Goal: Share content: Share content

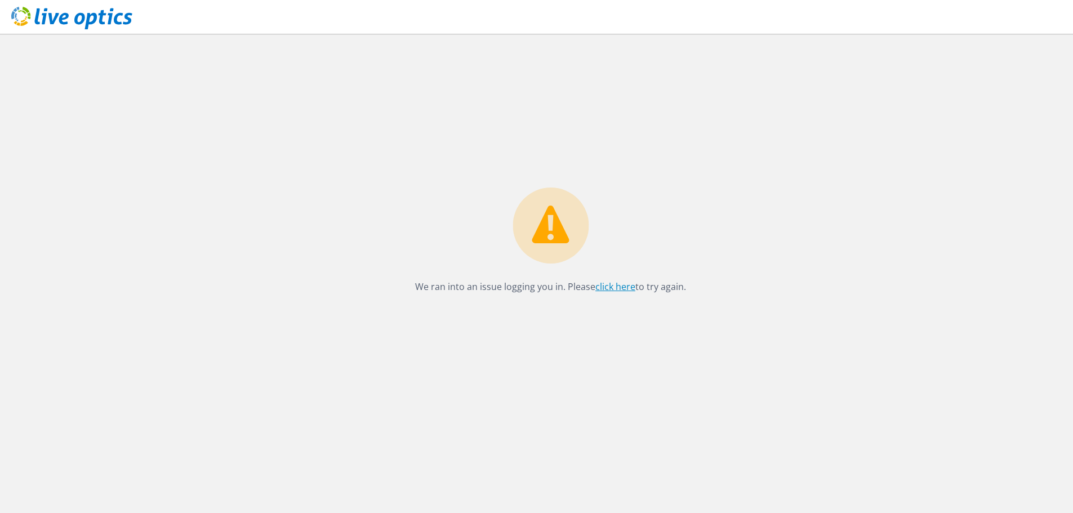
click at [605, 288] on link "click here" at bounding box center [615, 286] width 40 height 12
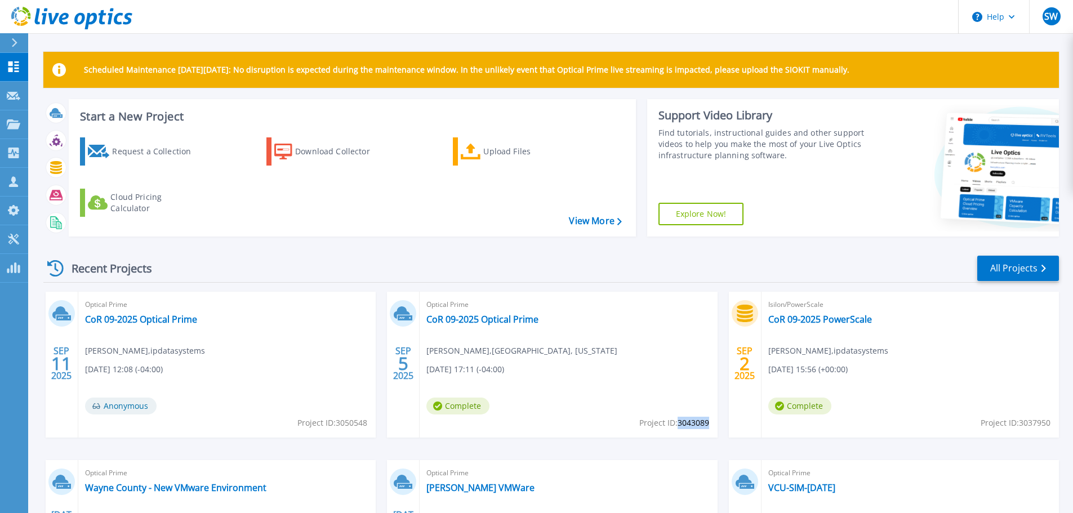
drag, startPoint x: 678, startPoint y: 425, endPoint x: 707, endPoint y: 422, distance: 29.5
click at [708, 422] on span "Project ID: 3043089" at bounding box center [674, 423] width 70 height 12
copy span "3043089"
click at [494, 318] on link "CoR 09-2025 Optical Prime" at bounding box center [482, 319] width 112 height 11
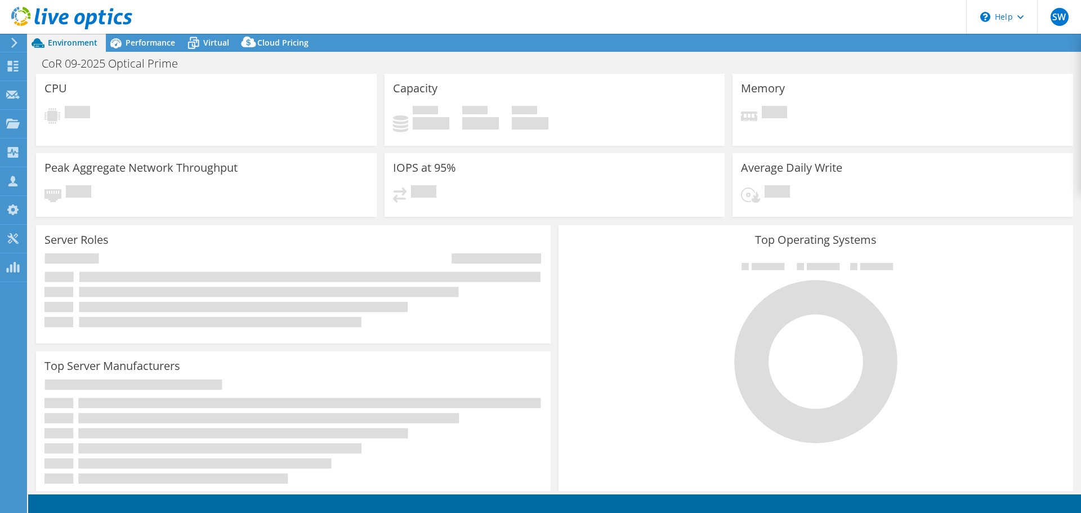
select select "USD"
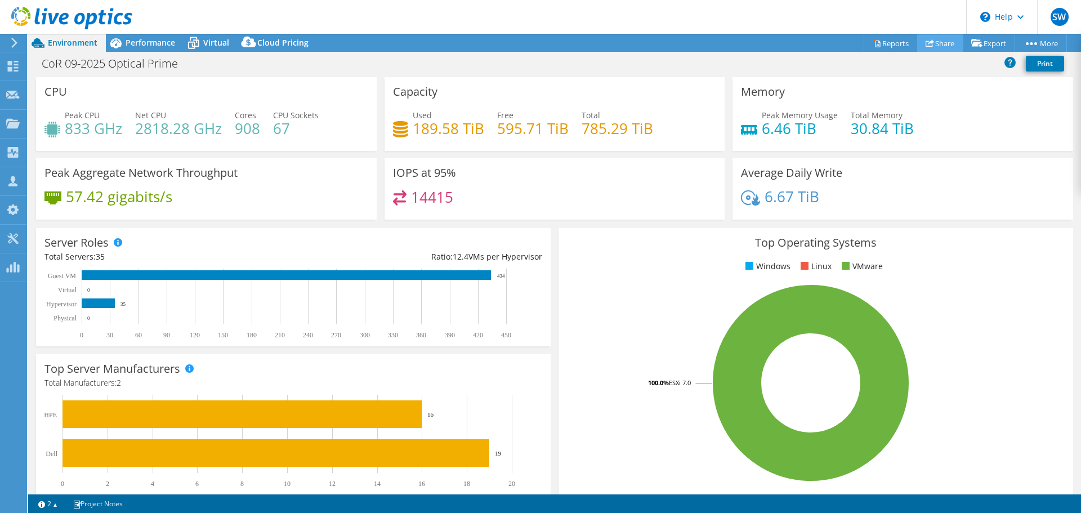
click at [942, 38] on link "Share" at bounding box center [940, 42] width 46 height 17
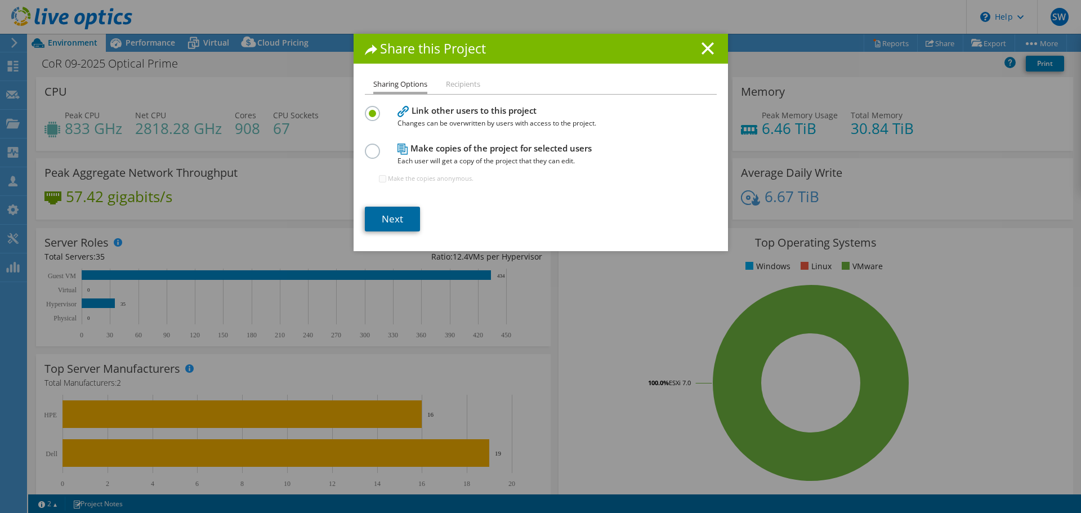
click at [387, 219] on link "Next" at bounding box center [392, 219] width 55 height 25
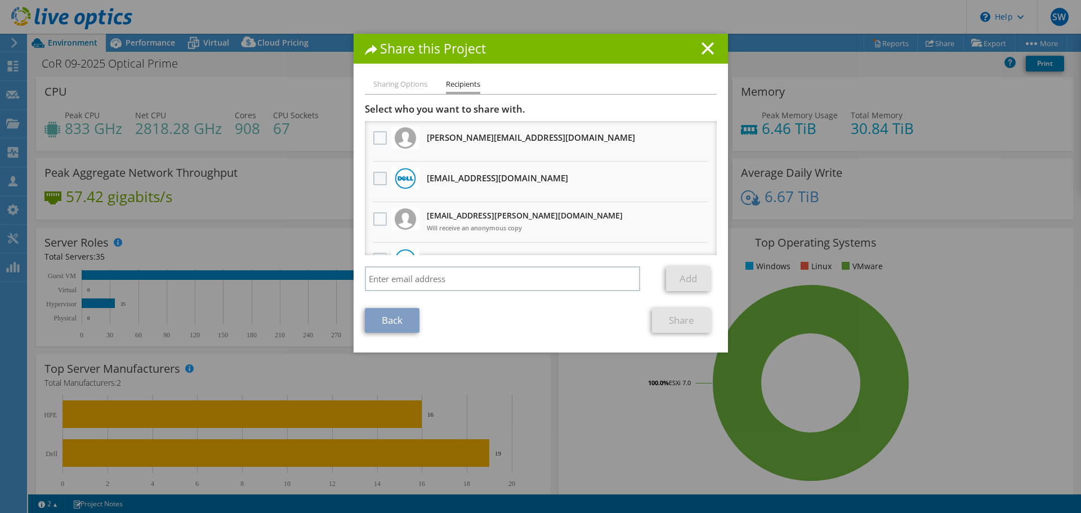
click at [374, 177] on label at bounding box center [381, 179] width 16 height 14
click at [0, 0] on input "checkbox" at bounding box center [0, 0] width 0 height 0
click at [670, 318] on link "Share" at bounding box center [681, 320] width 59 height 25
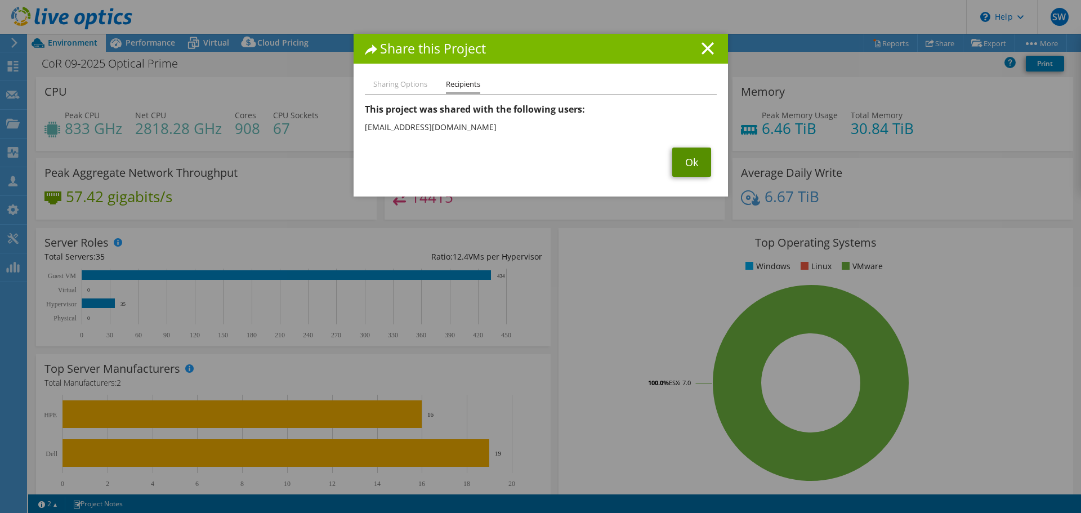
click at [684, 160] on link "Ok" at bounding box center [691, 162] width 39 height 29
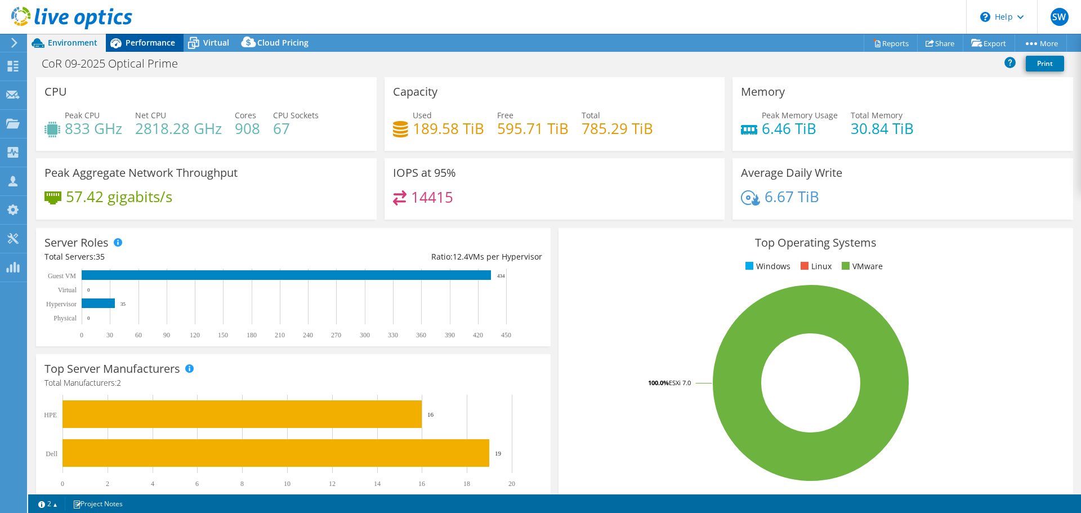
click at [155, 50] on div "Performance" at bounding box center [145, 43] width 78 height 18
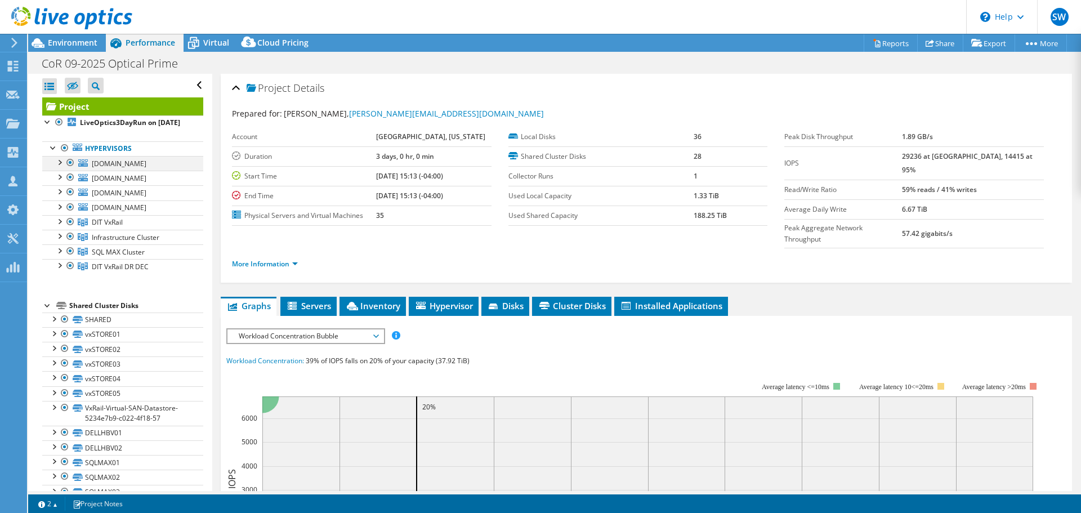
click at [59, 167] on div at bounding box center [58, 161] width 11 height 11
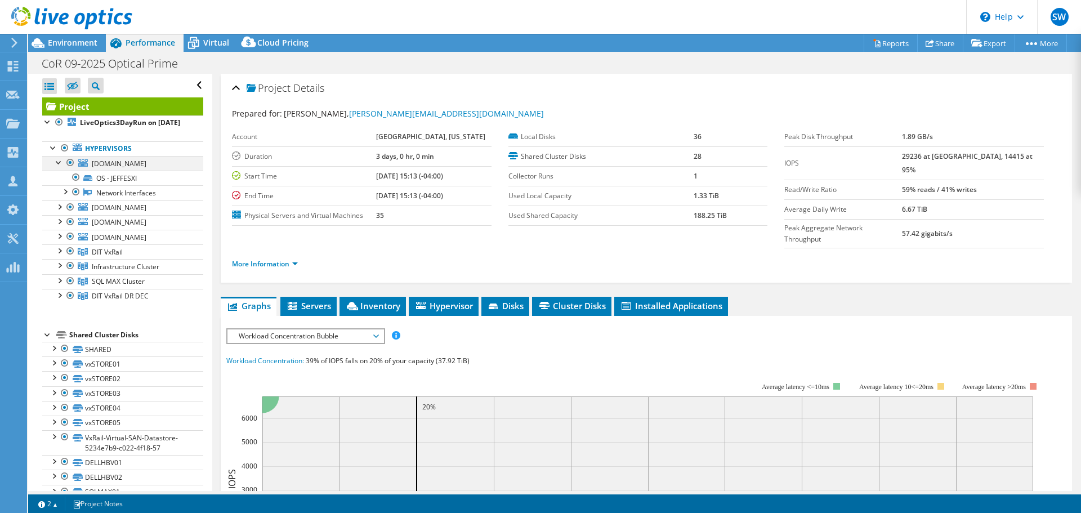
click at [60, 167] on div at bounding box center [58, 161] width 11 height 11
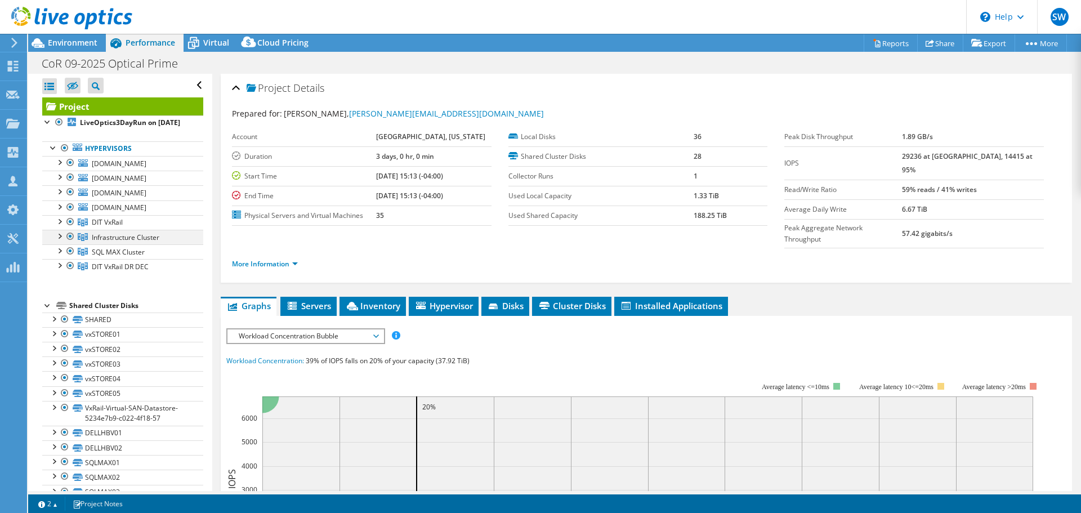
click at [58, 241] on div at bounding box center [58, 235] width 11 height 11
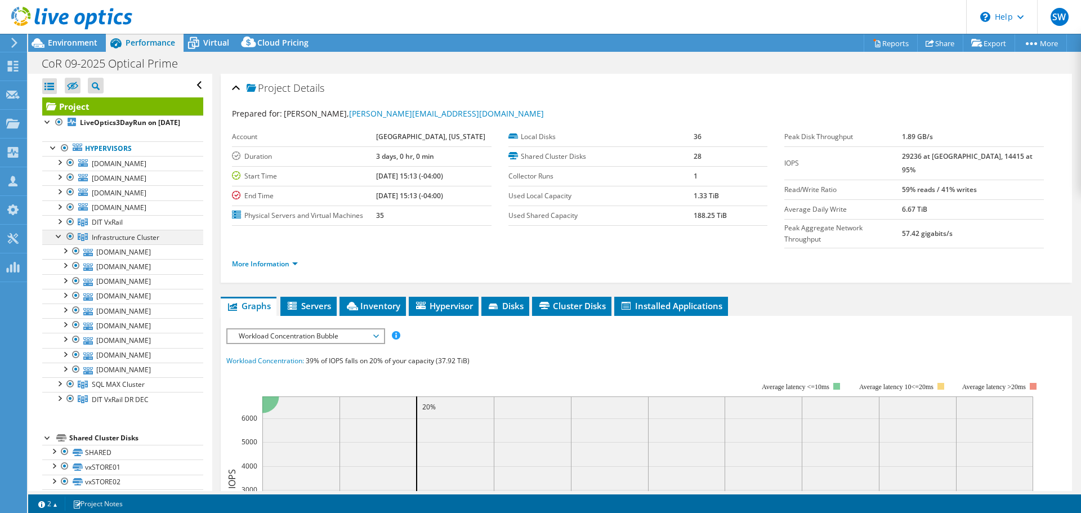
click at [58, 241] on div at bounding box center [58, 235] width 11 height 11
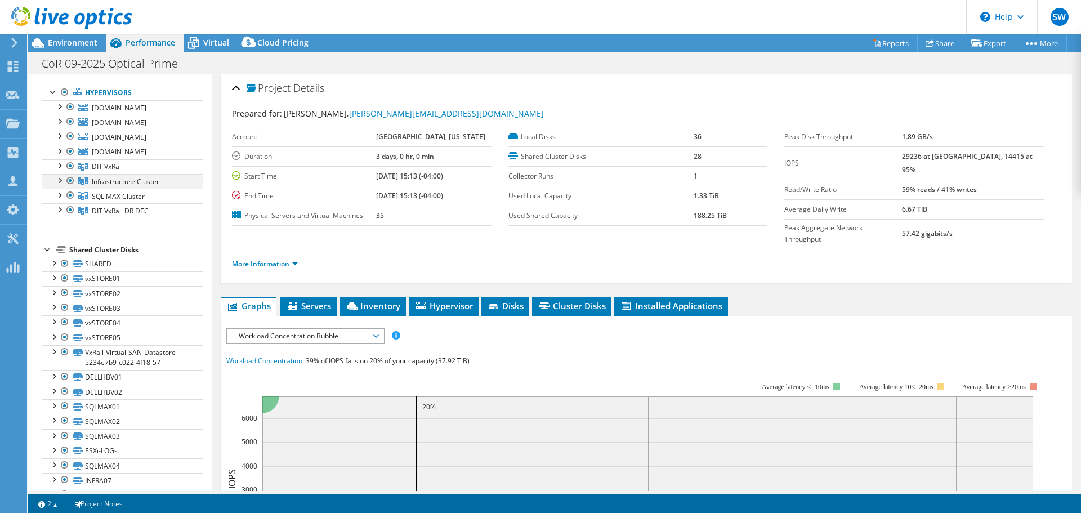
scroll to position [56, 0]
click at [60, 199] on div at bounding box center [58, 193] width 11 height 11
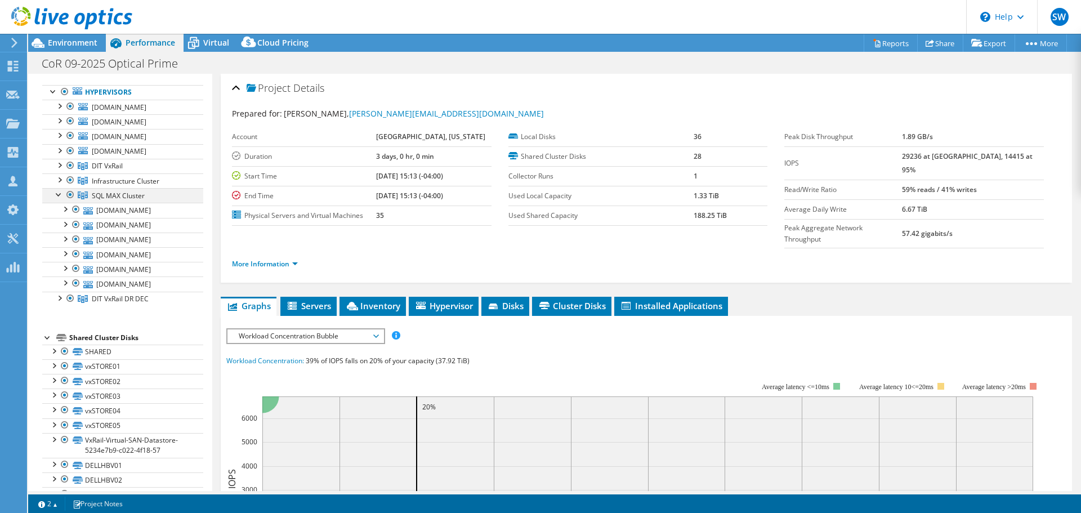
click at [60, 199] on div at bounding box center [58, 193] width 11 height 11
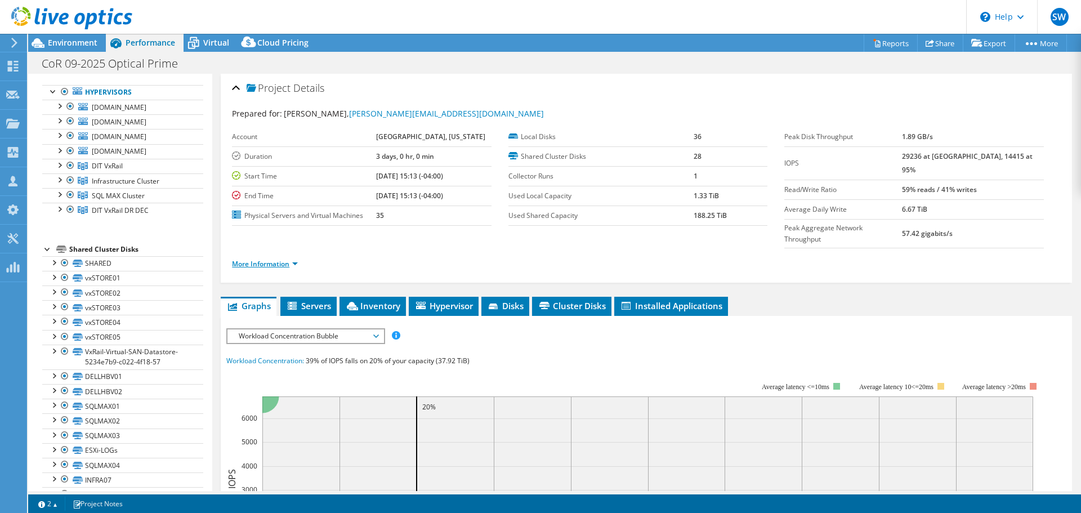
click at [271, 259] on link "More Information" at bounding box center [265, 264] width 66 height 10
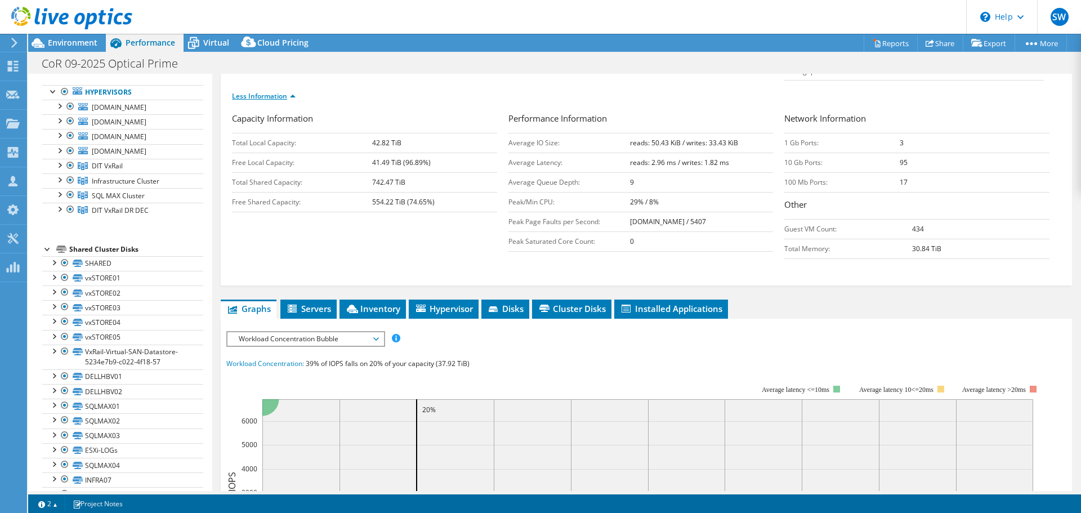
scroll to position [168, 0]
click at [390, 302] on span "Inventory" at bounding box center [372, 307] width 55 height 11
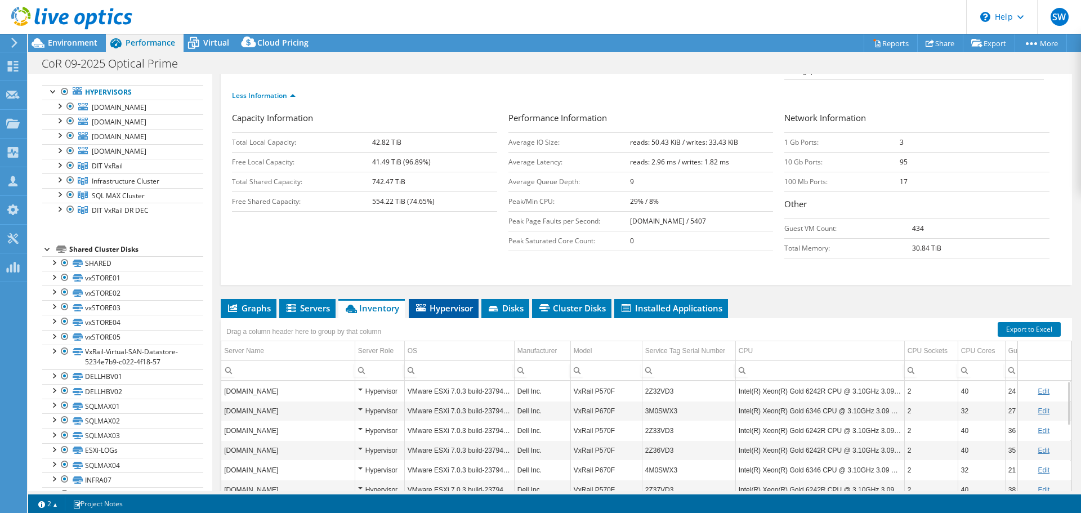
click at [473, 302] on span "Hypervisor" at bounding box center [443, 307] width 59 height 11
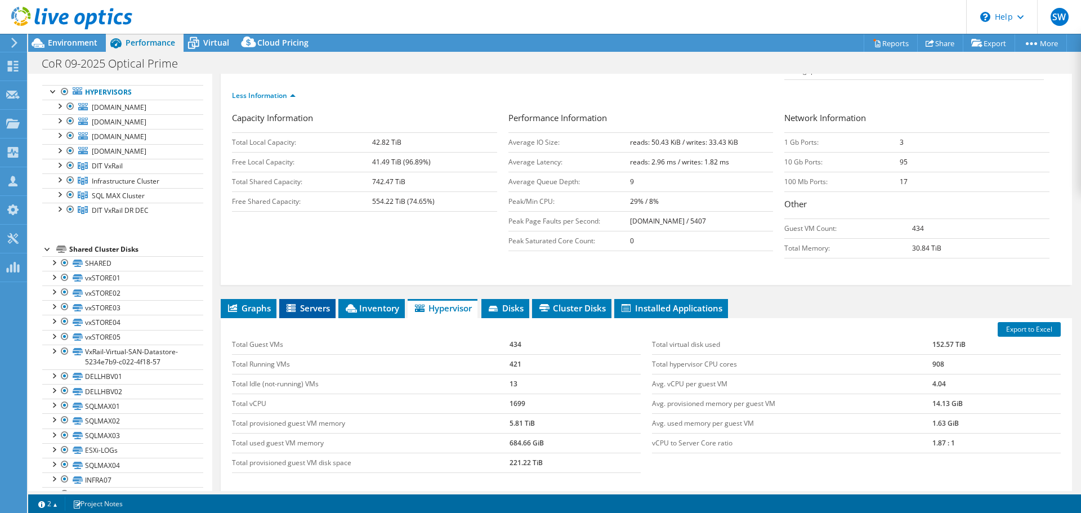
click at [327, 302] on span "Servers" at bounding box center [307, 307] width 45 height 11
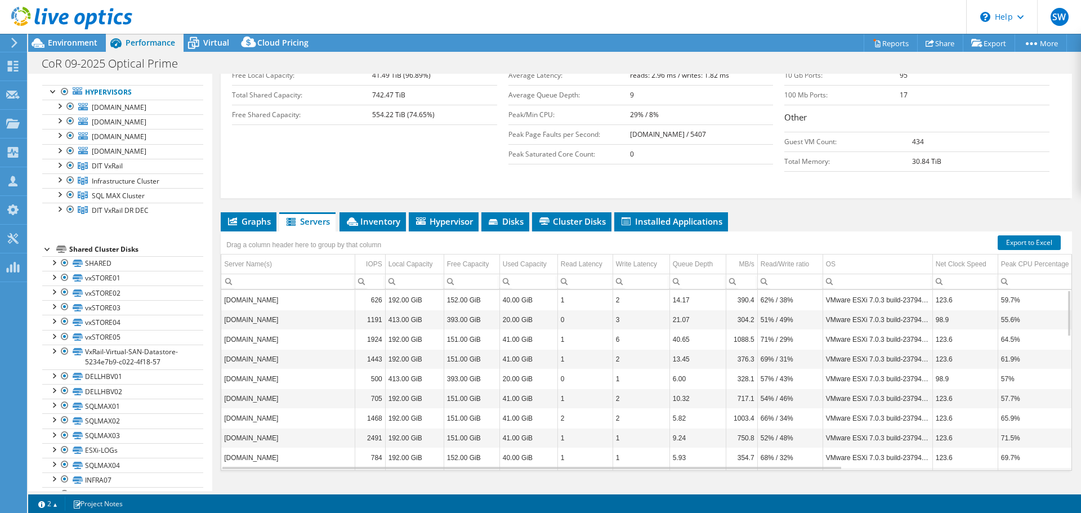
scroll to position [1, 0]
click at [678, 216] on span "Installed Applications" at bounding box center [671, 221] width 102 height 11
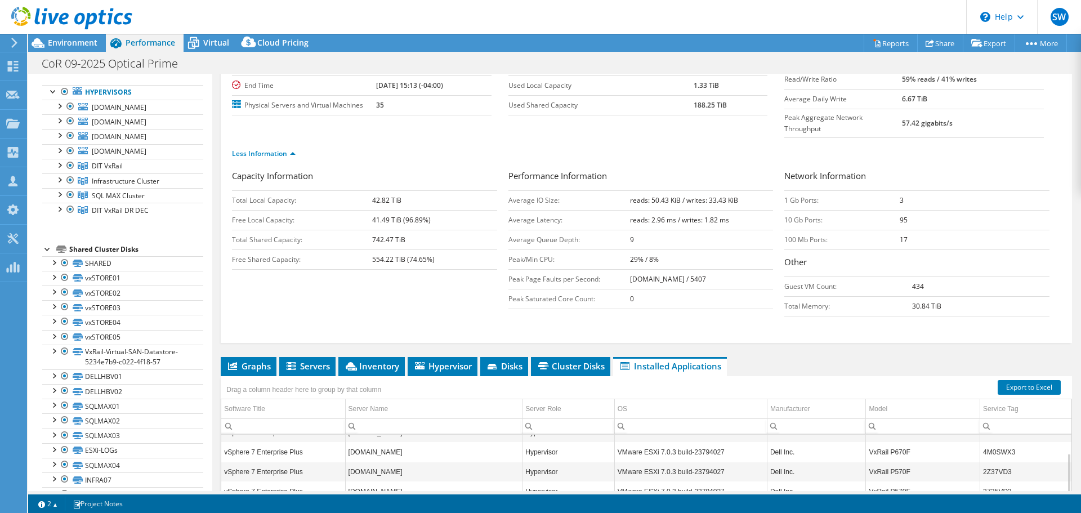
scroll to position [111, 0]
click at [576, 356] on li "Cluster Disks" at bounding box center [570, 365] width 79 height 19
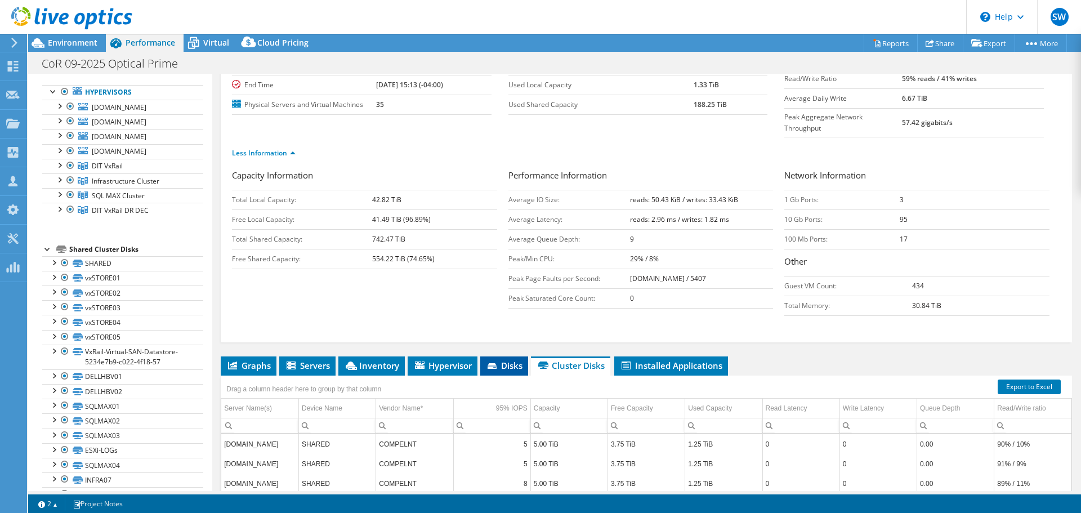
click at [497, 363] on icon at bounding box center [493, 366] width 11 height 7
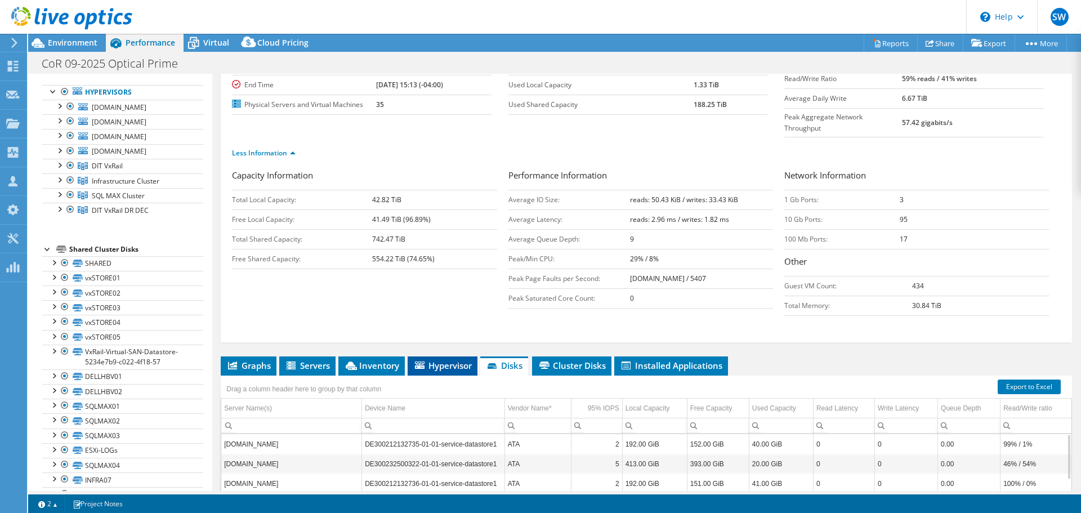
click at [434, 360] on span "Hypervisor" at bounding box center [442, 365] width 59 height 11
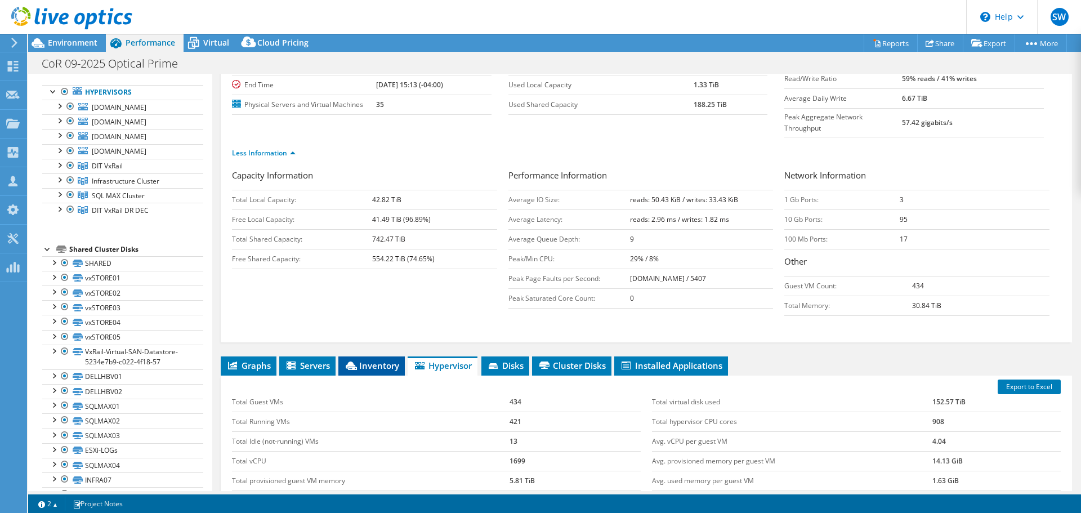
click at [367, 360] on span "Inventory" at bounding box center [371, 365] width 55 height 11
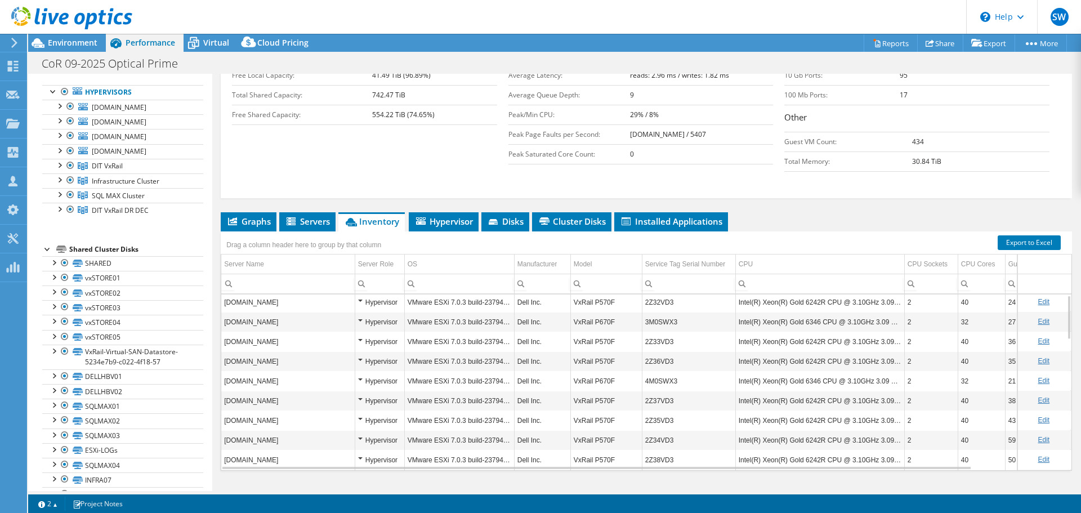
scroll to position [3, 0]
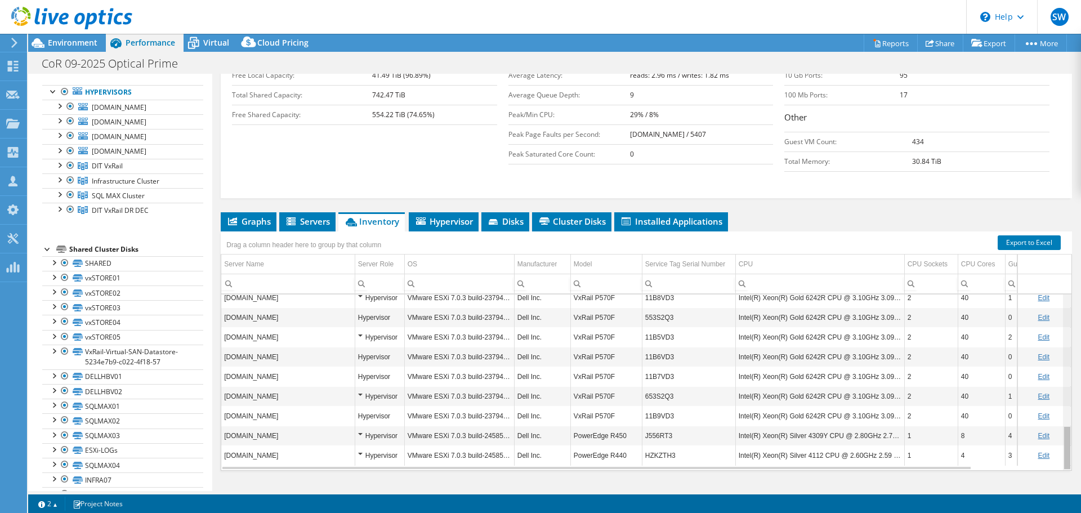
drag, startPoint x: 1060, startPoint y: 307, endPoint x: 1046, endPoint y: 504, distance: 197.0
click at [1053, 512] on body "SW Partner Team Member [PERSON_NAME] [PERSON_NAME][EMAIL_ADDRESS][PERSON_NAME][…" at bounding box center [540, 256] width 1081 height 513
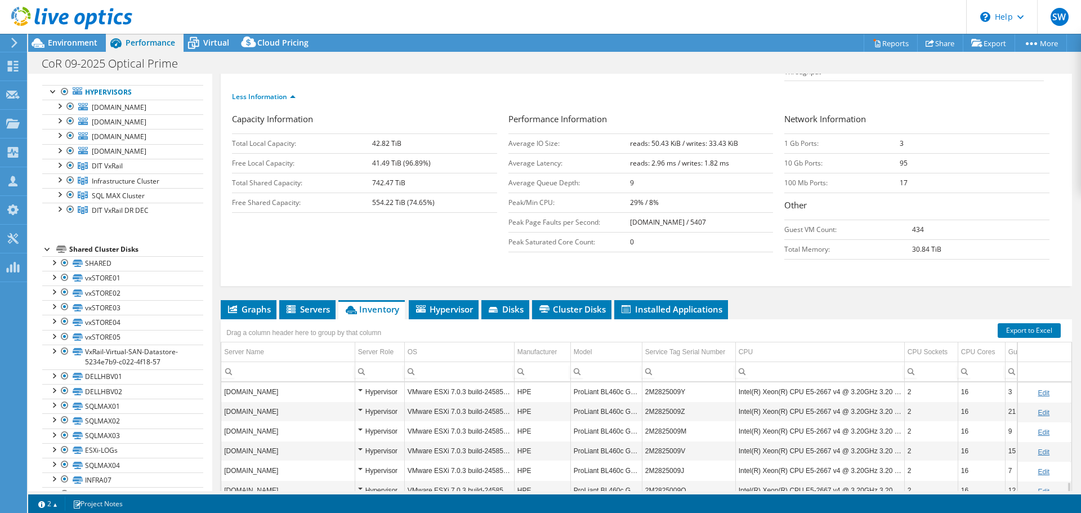
scroll to position [149, 0]
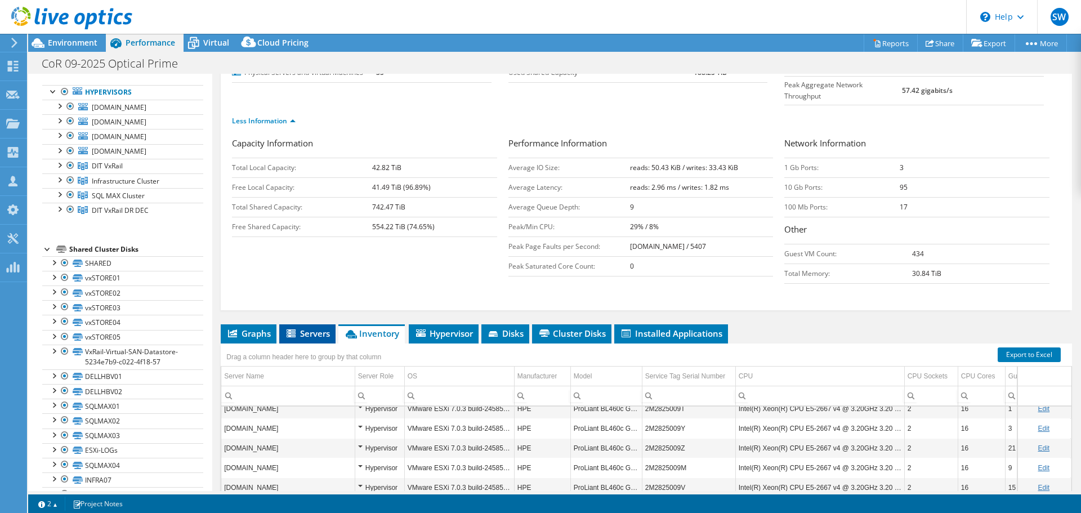
click at [293, 329] on icon at bounding box center [291, 333] width 9 height 8
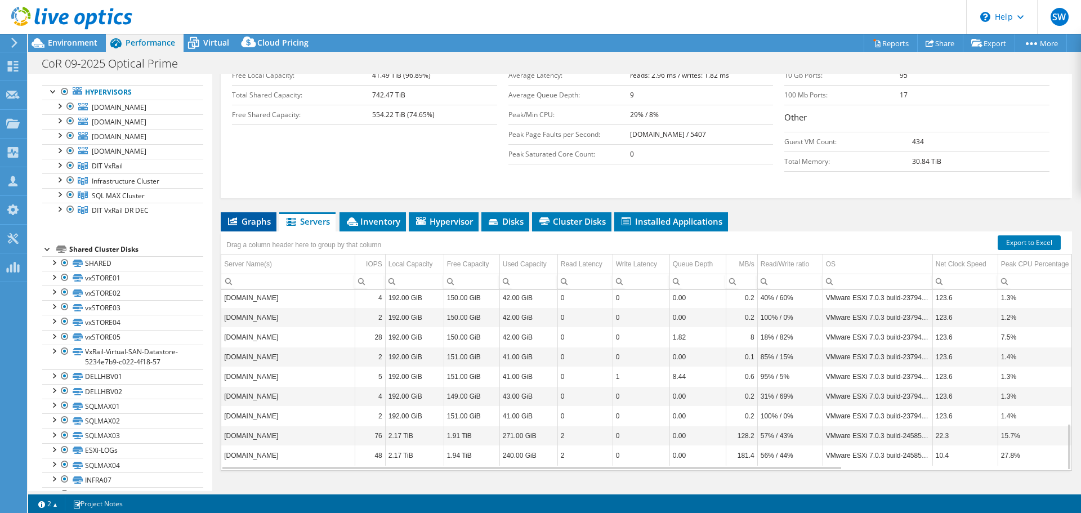
click at [252, 216] on span "Graphs" at bounding box center [248, 221] width 44 height 11
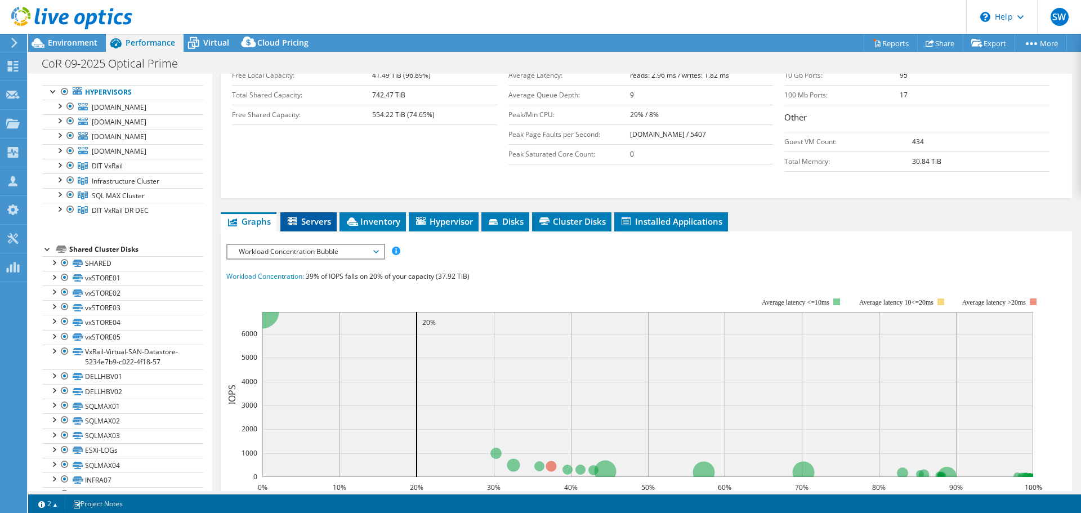
click at [323, 216] on span "Servers" at bounding box center [308, 221] width 45 height 11
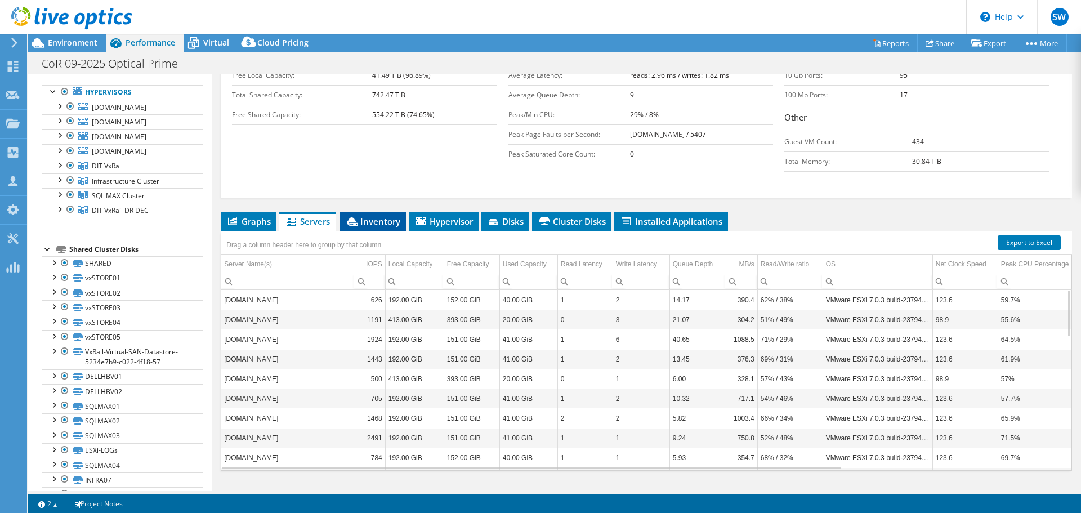
click at [369, 216] on span "Inventory" at bounding box center [372, 221] width 55 height 11
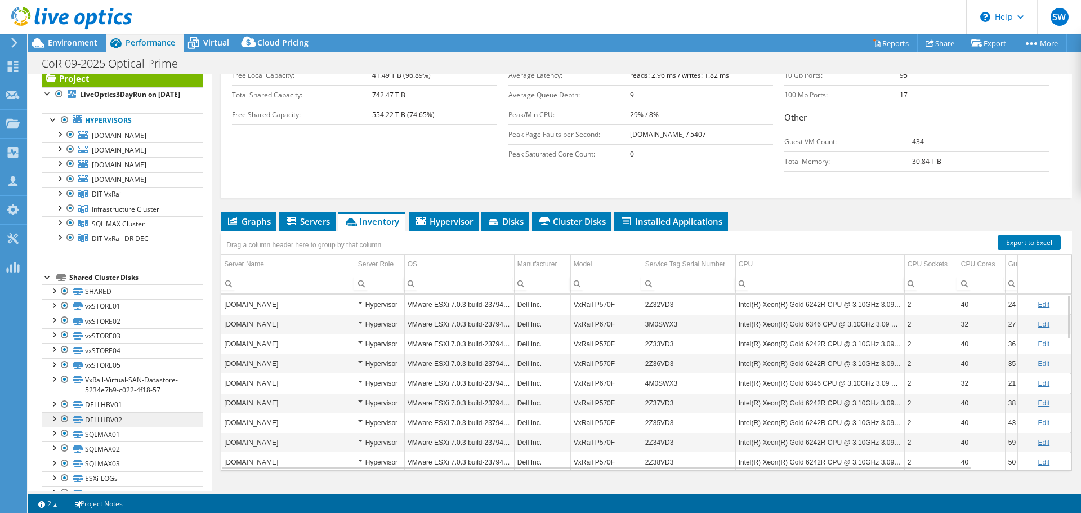
scroll to position [28, 0]
click at [60, 199] on div at bounding box center [58, 193] width 11 height 11
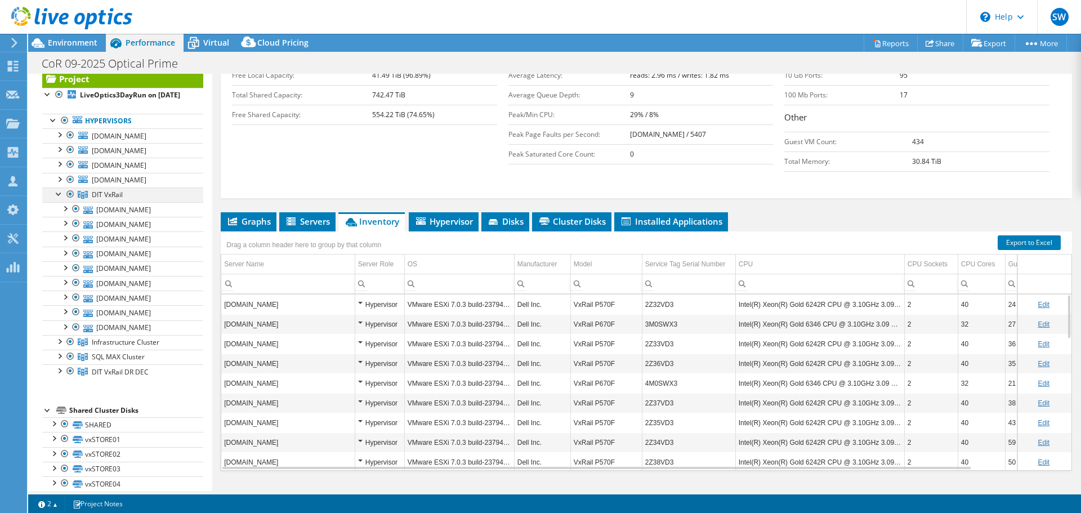
click at [60, 199] on div at bounding box center [58, 193] width 11 height 11
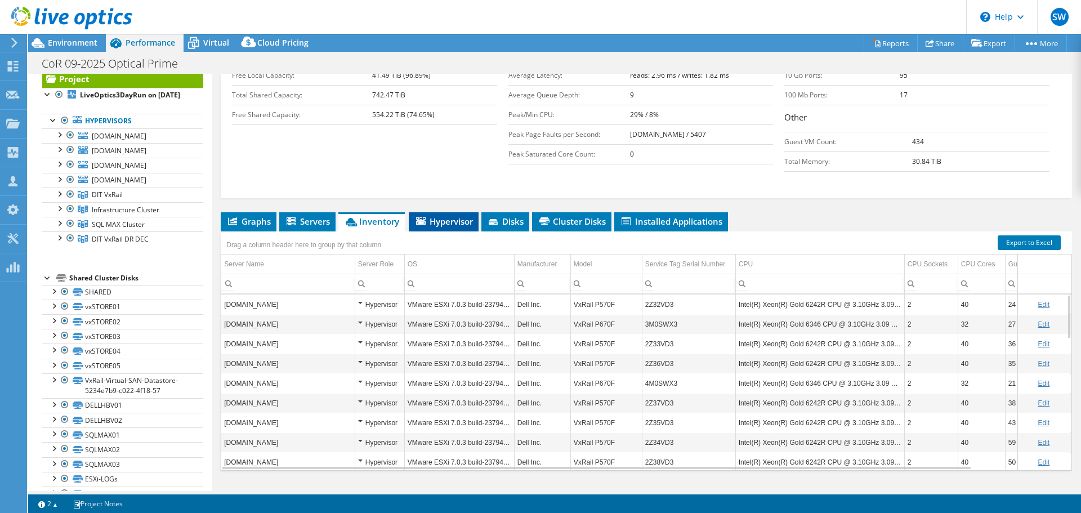
click at [461, 216] on span "Hypervisor" at bounding box center [443, 221] width 59 height 11
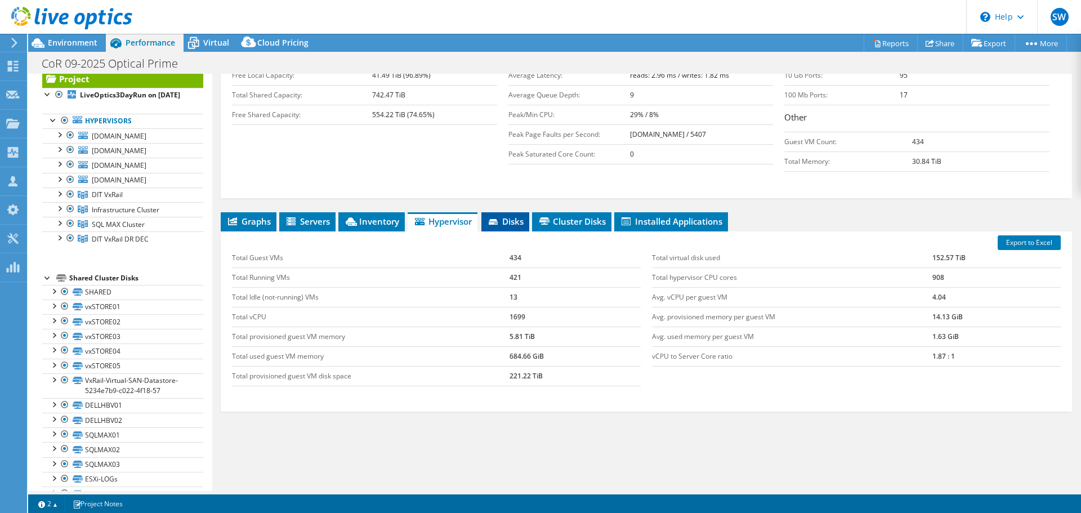
click at [523, 216] on span "Disks" at bounding box center [505, 221] width 37 height 11
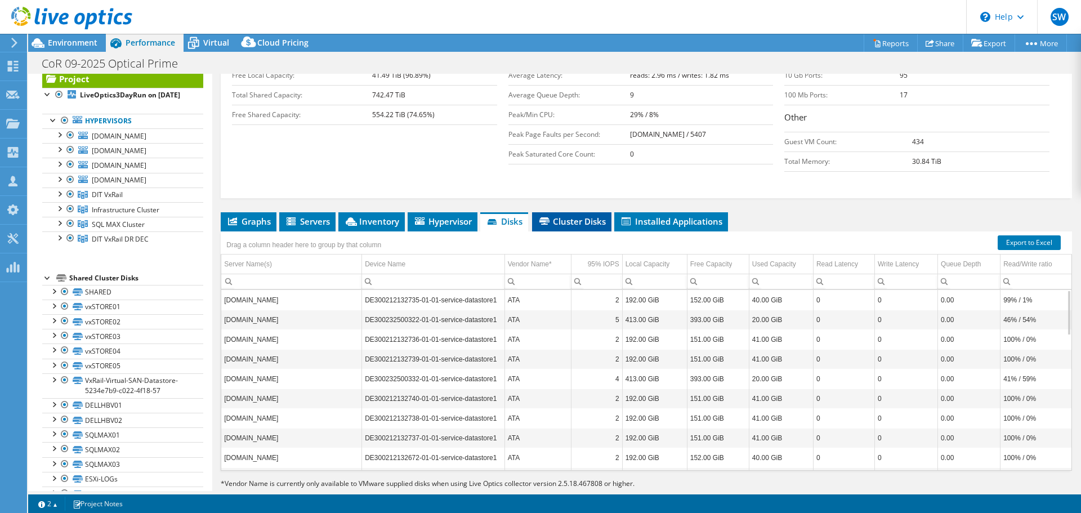
click at [550, 217] on icon at bounding box center [544, 220] width 10 height 7
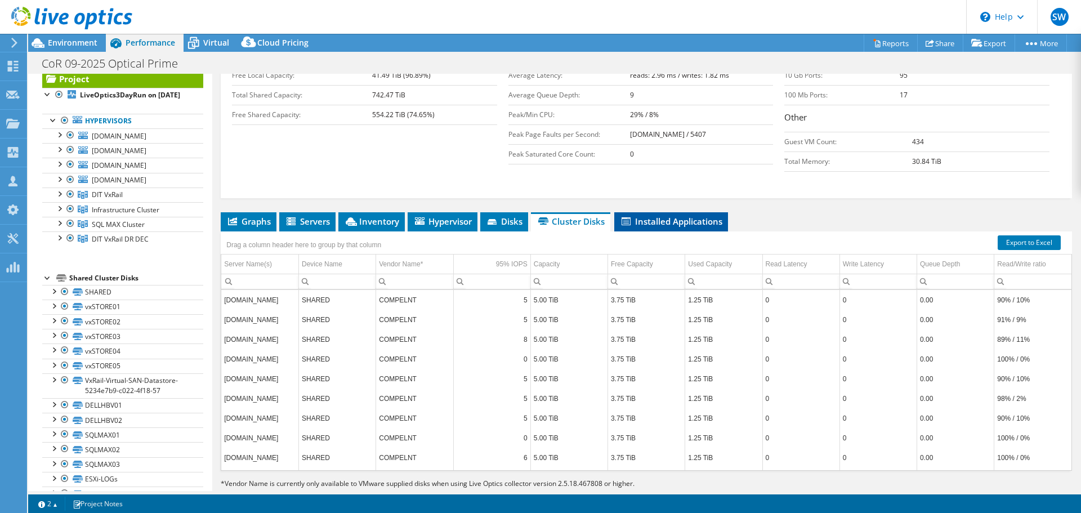
click at [687, 216] on span "Installed Applications" at bounding box center [671, 221] width 102 height 11
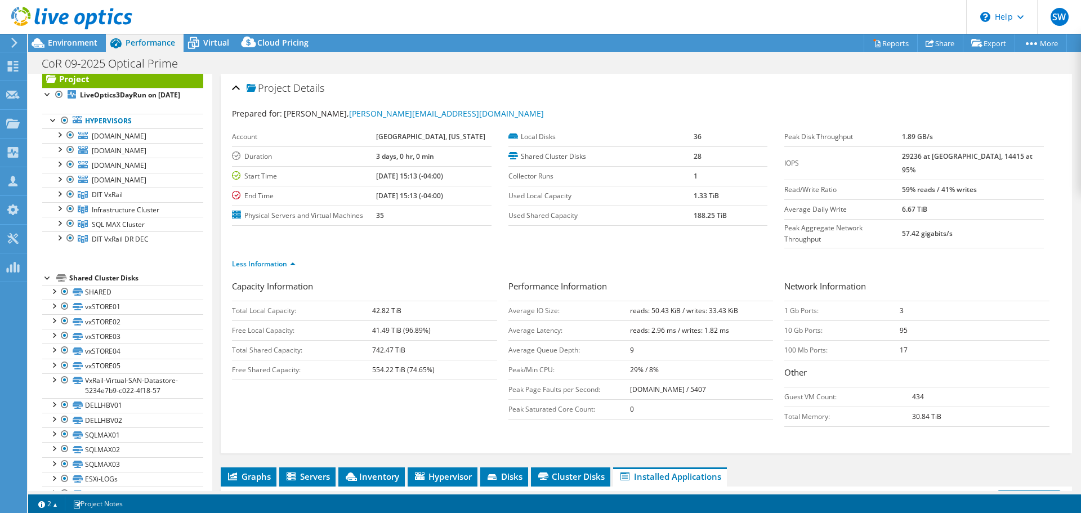
scroll to position [103, 0]
click at [273, 259] on link "Less Information" at bounding box center [264, 264] width 64 height 10
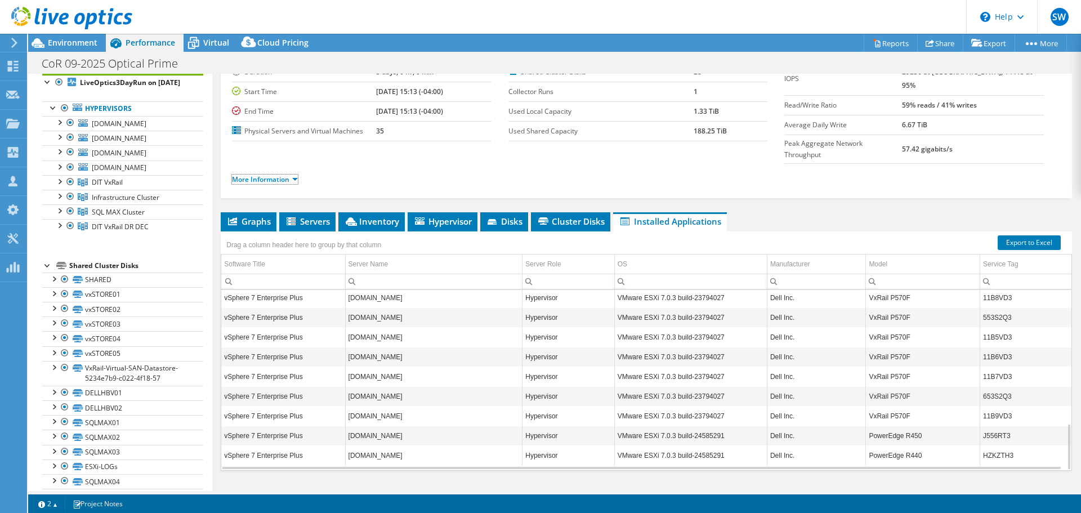
scroll to position [0, 0]
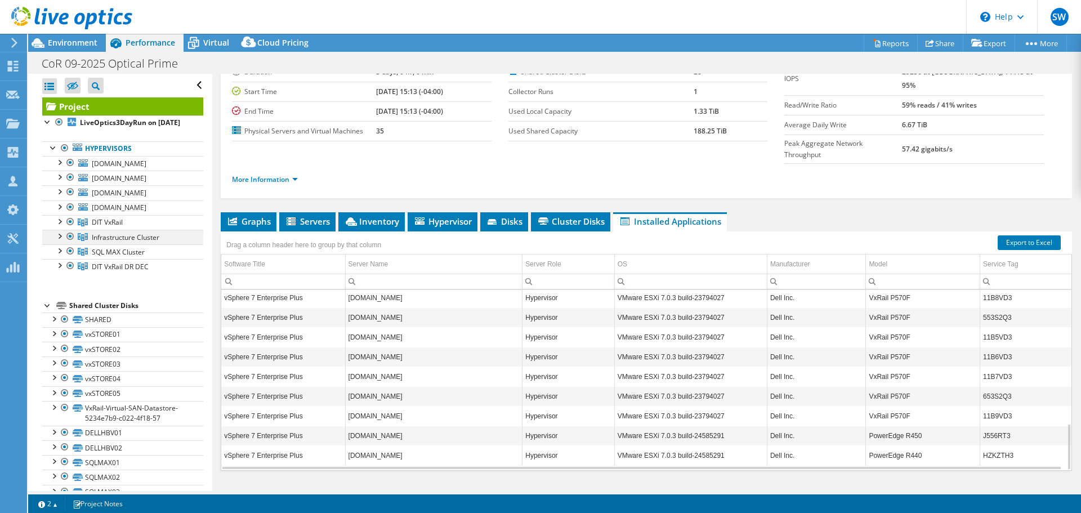
click at [62, 241] on div at bounding box center [58, 235] width 11 height 11
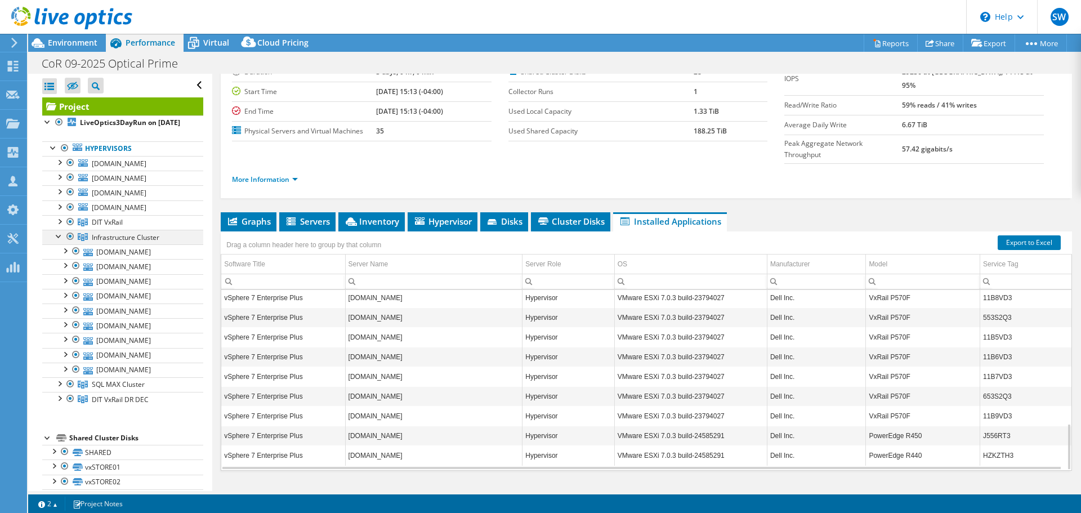
click at [62, 241] on div at bounding box center [58, 235] width 11 height 11
